Goal: Transaction & Acquisition: Purchase product/service

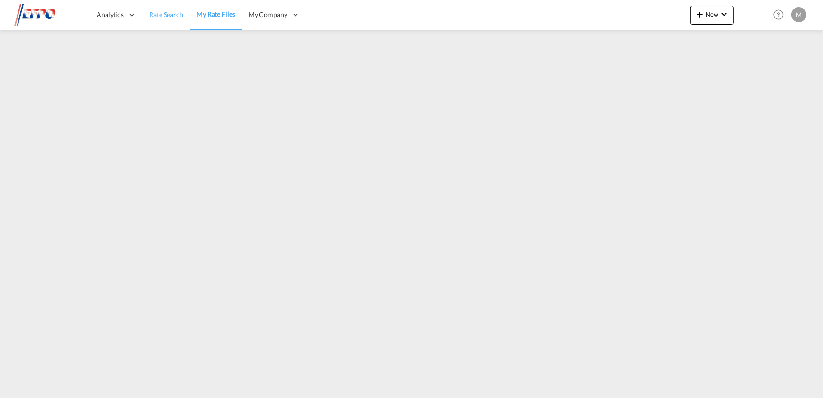
click at [168, 25] on link "Rate Search" at bounding box center [165, 15] width 47 height 31
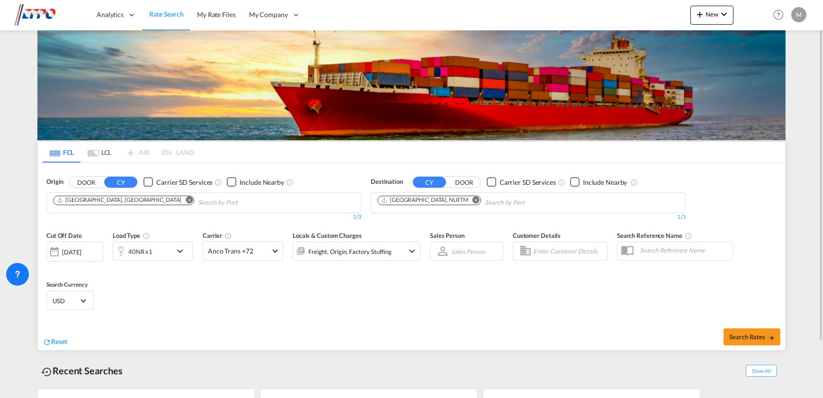
click at [179, 203] on button "Remove" at bounding box center [186, 200] width 14 height 9
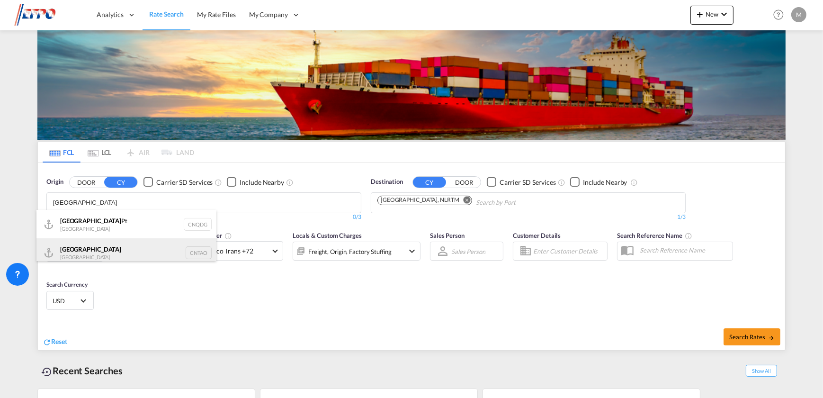
type input "[GEOGRAPHIC_DATA]"
click at [114, 250] on div "Qingdao China CNTAO" at bounding box center [126, 252] width 180 height 28
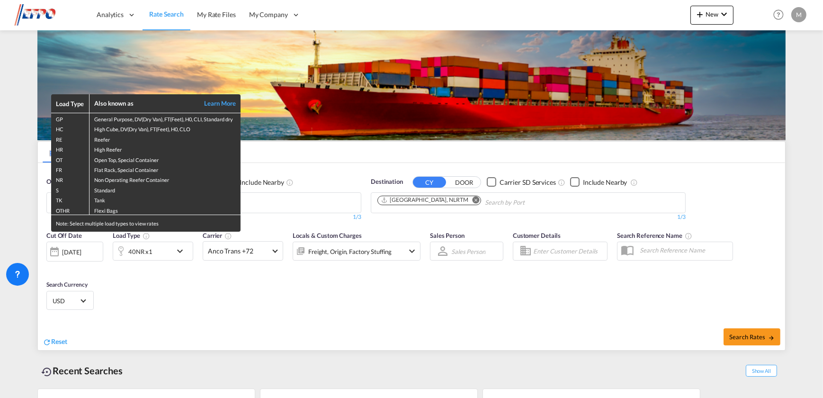
click at [159, 257] on div "Load Type Also known as Learn More GP General Purpose, DV(Dry Van), FT(Feet), H…" at bounding box center [411, 199] width 823 height 398
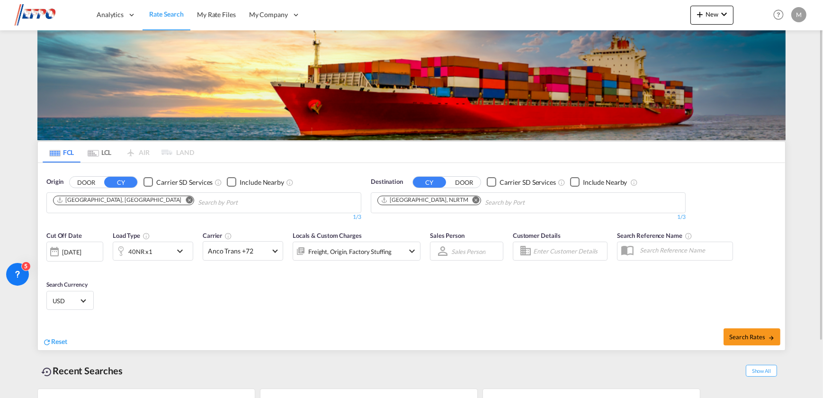
click at [158, 253] on div "40NR x1" at bounding box center [142, 250] width 59 height 19
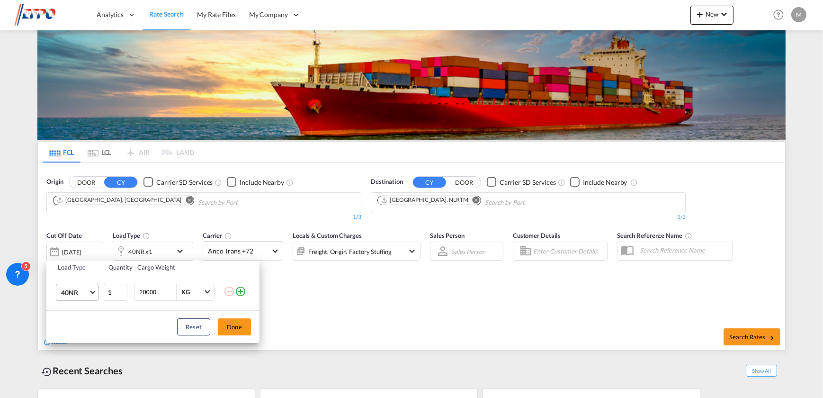
click at [88, 289] on span "40NR" at bounding box center [74, 292] width 27 height 9
click at [77, 247] on md-option "20FR" at bounding box center [85, 247] width 64 height 23
click at [86, 297] on md-select-value "20FR" at bounding box center [79, 292] width 38 height 16
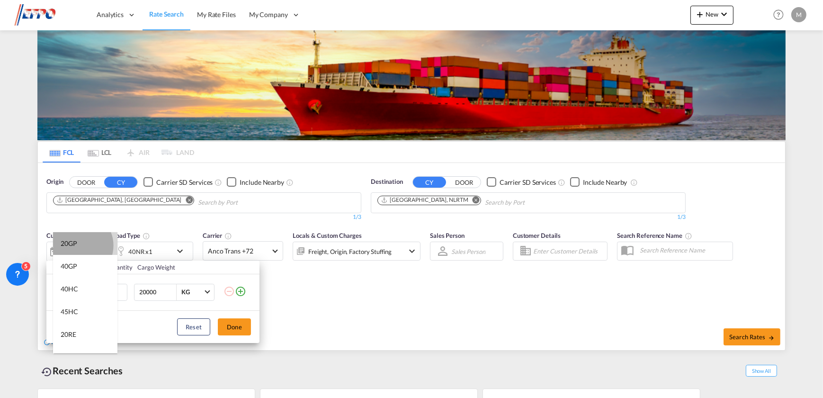
click at [77, 245] on md-option "20GP" at bounding box center [85, 243] width 64 height 23
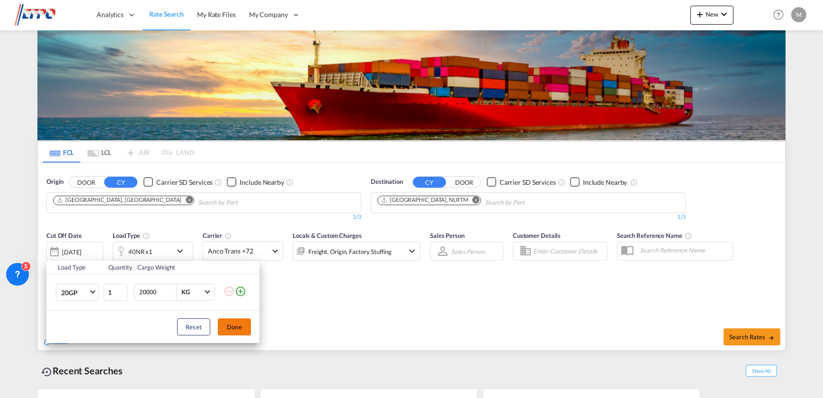
click at [234, 335] on button "Done" at bounding box center [234, 326] width 33 height 17
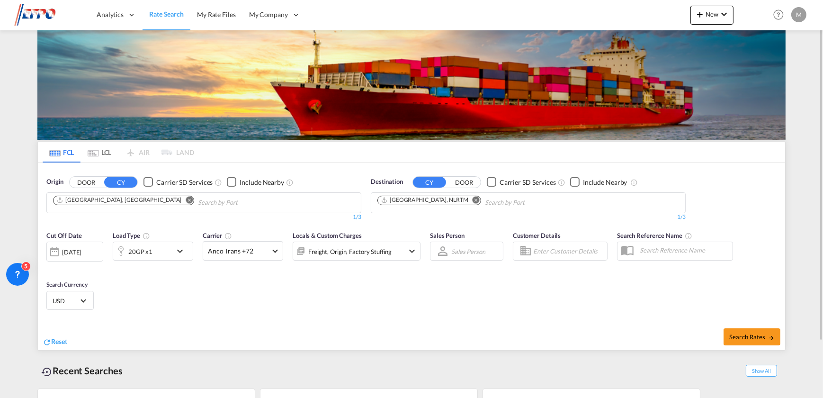
click at [80, 250] on div "[DATE]" at bounding box center [71, 252] width 19 height 9
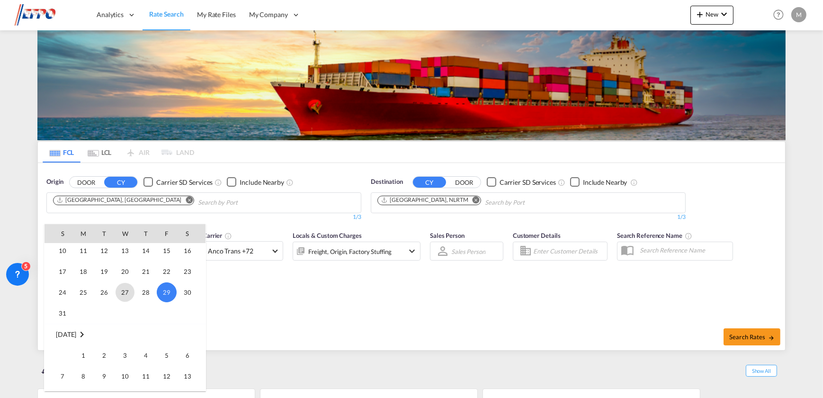
scroll to position [462, 0]
drag, startPoint x: 84, startPoint y: 315, endPoint x: 93, endPoint y: 313, distance: 9.6
click at [84, 314] on span "1" at bounding box center [83, 313] width 19 height 19
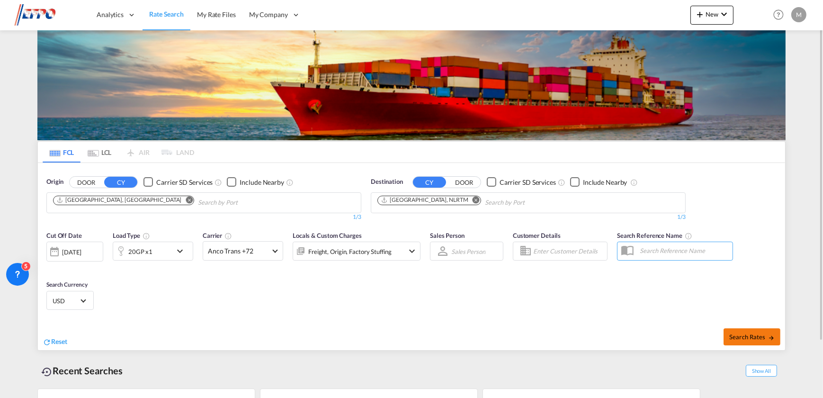
click at [757, 333] on span "Search Rates" at bounding box center [751, 337] width 45 height 8
type input "CNTAO to NLRTM / [DATE]"
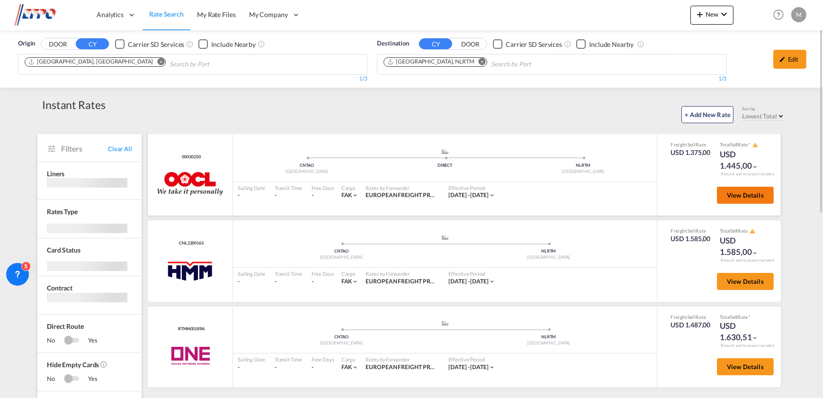
click at [746, 192] on span "View Details" at bounding box center [745, 195] width 37 height 8
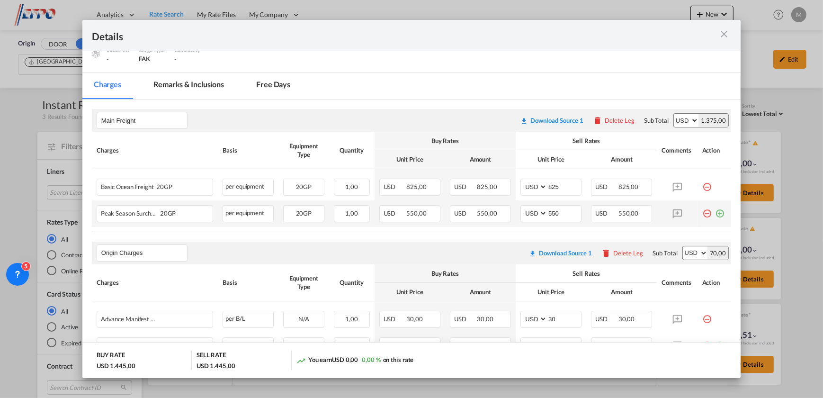
scroll to position [93, 0]
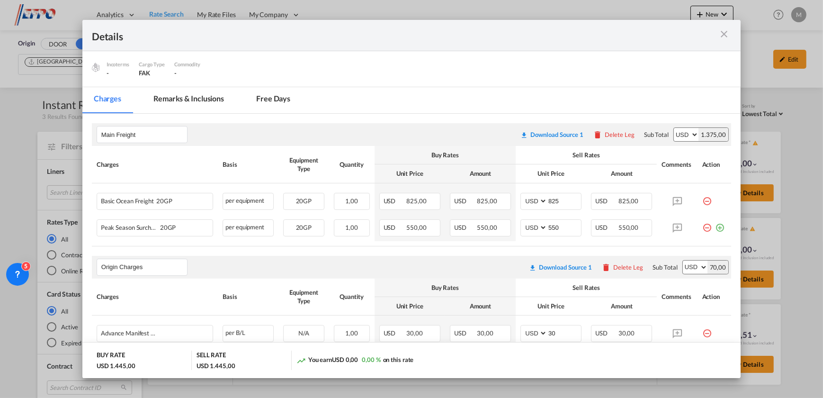
drag, startPoint x: 722, startPoint y: 34, endPoint x: 716, endPoint y: 36, distance: 6.3
click at [722, 34] on md-icon "icon-close m-3 fg-AAA8AD cursor" at bounding box center [723, 33] width 11 height 11
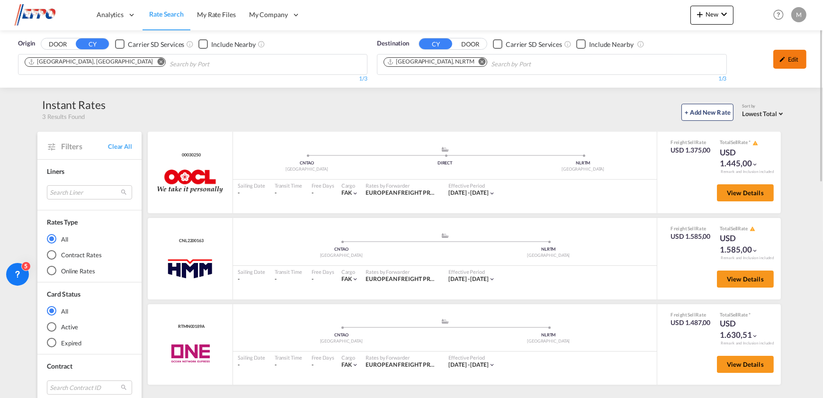
click at [802, 50] on div "Edit" at bounding box center [789, 59] width 33 height 19
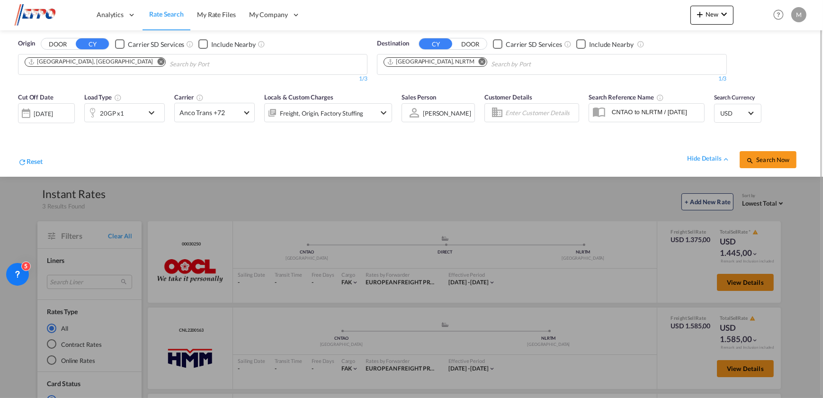
click at [129, 114] on div "20GP x1" at bounding box center [114, 112] width 59 height 19
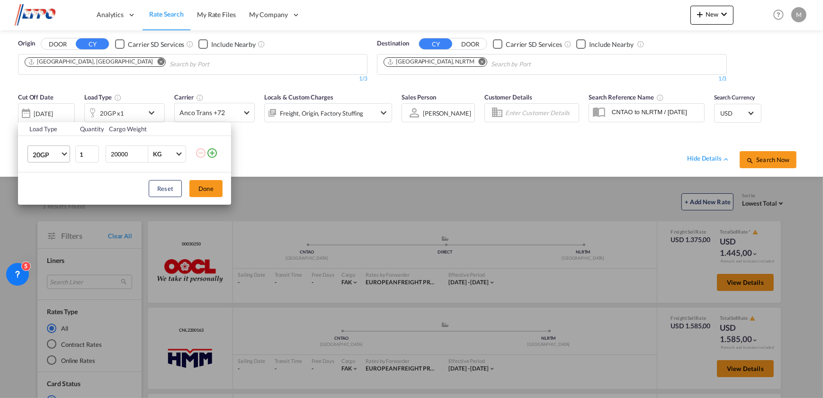
click at [56, 154] on span "20GP" at bounding box center [46, 154] width 27 height 9
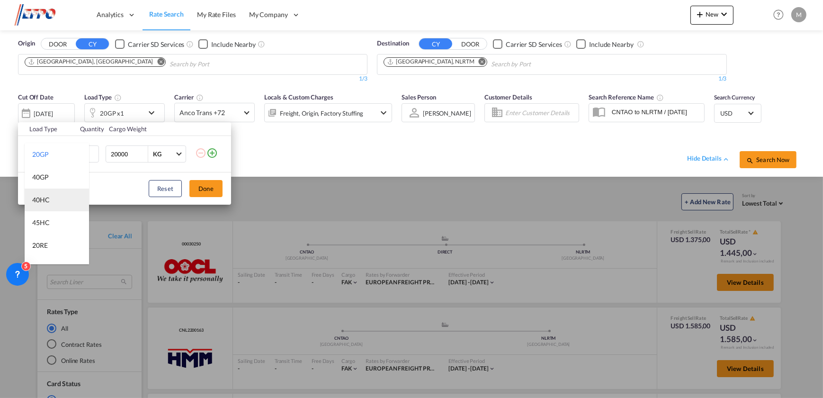
click at [53, 204] on md-option "40HC" at bounding box center [57, 199] width 64 height 23
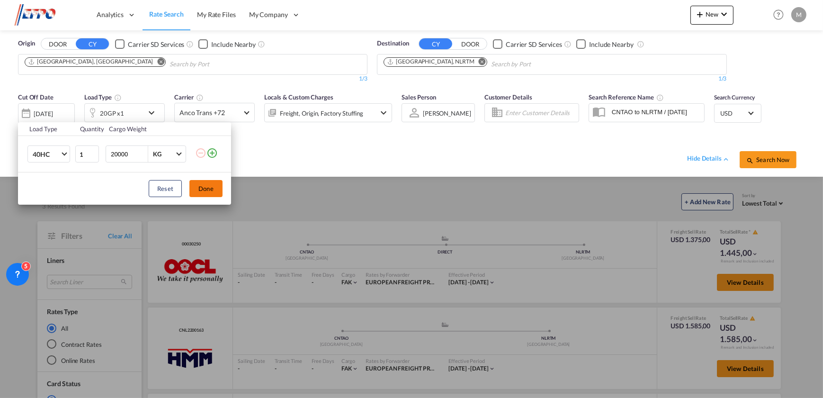
click at [214, 191] on button "Done" at bounding box center [205, 188] width 33 height 17
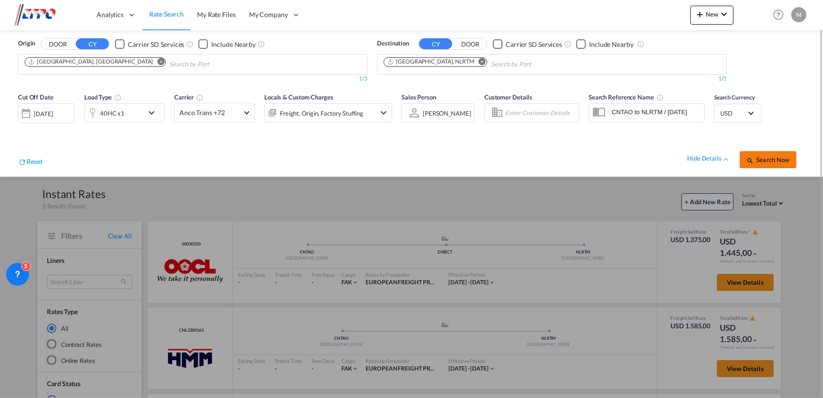
click at [775, 157] on span "Search Now" at bounding box center [767, 160] width 43 height 8
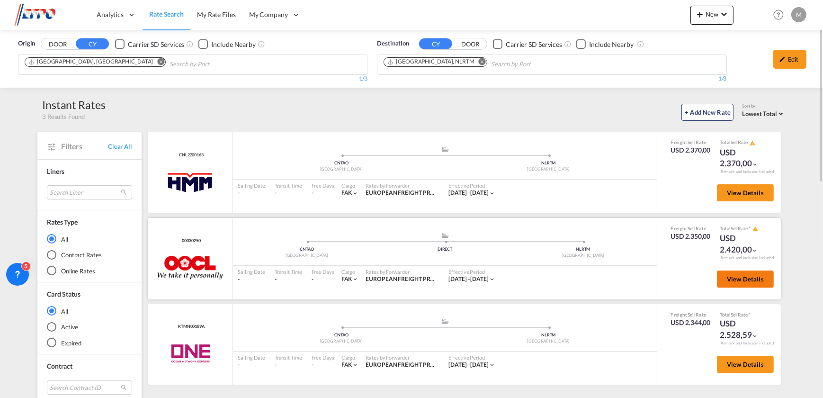
click at [737, 275] on span "View Details" at bounding box center [745, 279] width 37 height 8
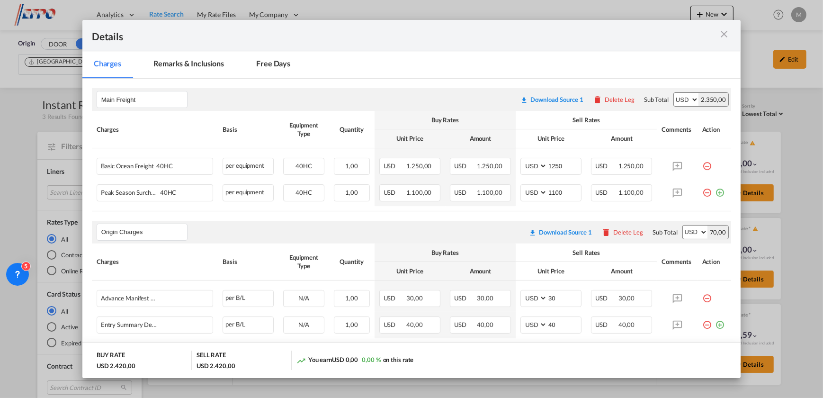
scroll to position [129, 0]
click at [726, 35] on md-icon "icon-close m-3 fg-AAA8AD cursor" at bounding box center [723, 33] width 11 height 11
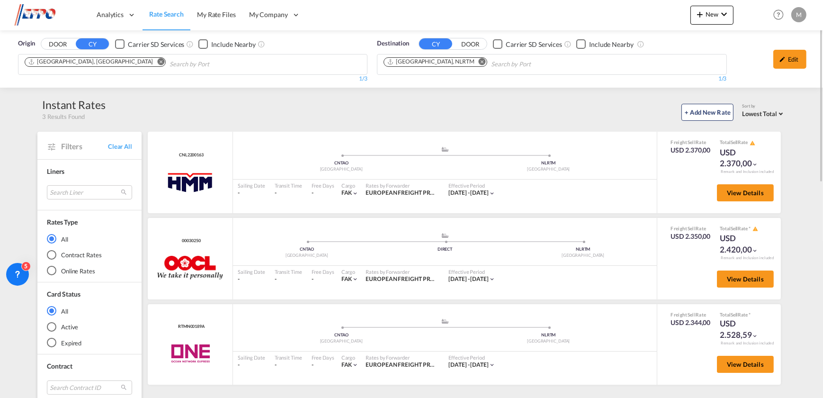
click at [158, 61] on md-icon "Remove" at bounding box center [161, 61] width 7 height 7
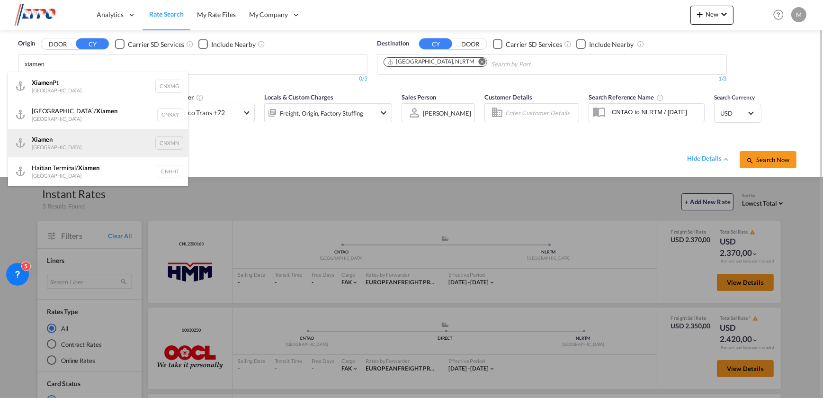
type input "xiamen"
click at [51, 137] on div "Xiamen [GEOGRAPHIC_DATA] CNXMN" at bounding box center [98, 143] width 180 height 28
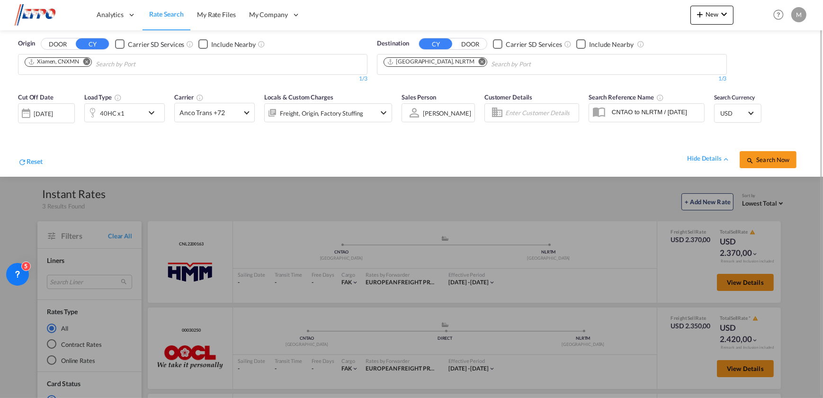
click at [128, 106] on div "40HC x1" at bounding box center [114, 112] width 59 height 19
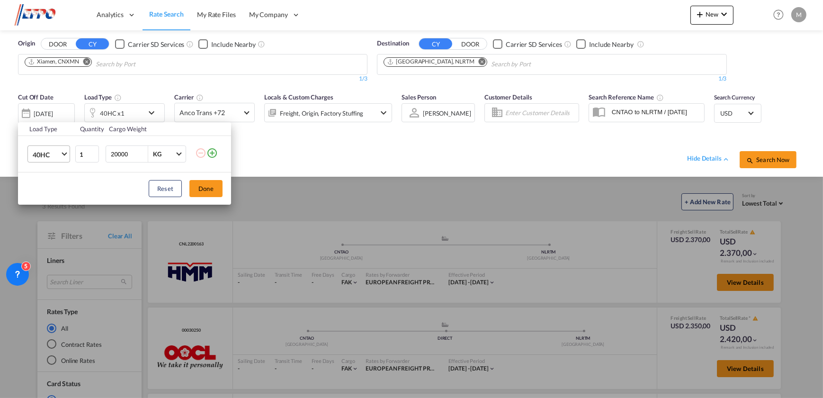
click at [63, 151] on span "Choose: \a40HC" at bounding box center [64, 153] width 5 height 5
click at [44, 113] on md-option "20GP" at bounding box center [57, 108] width 64 height 23
click at [198, 181] on button "Done" at bounding box center [205, 188] width 33 height 17
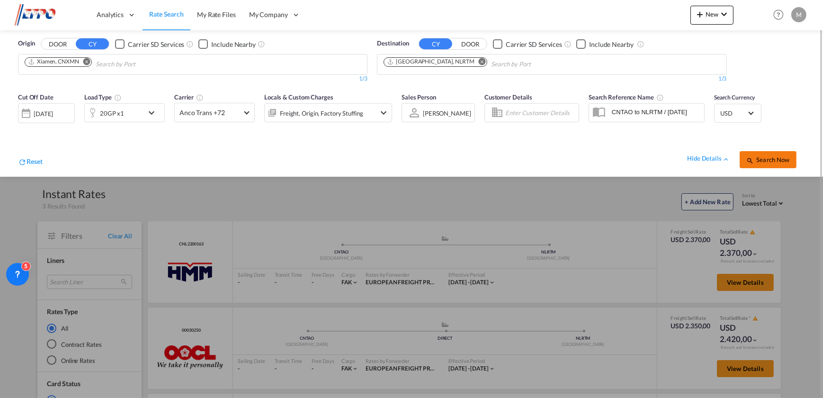
click at [763, 156] on span "Search Now" at bounding box center [767, 160] width 43 height 8
